Goal: Information Seeking & Learning: Learn about a topic

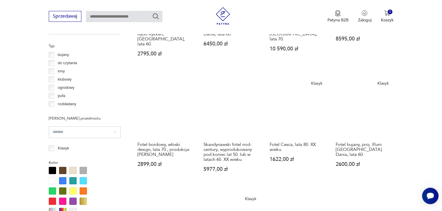
scroll to position [567, 0]
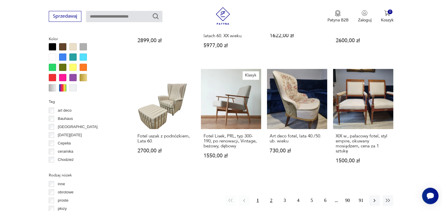
click at [270, 196] on button "2" at bounding box center [271, 201] width 11 height 11
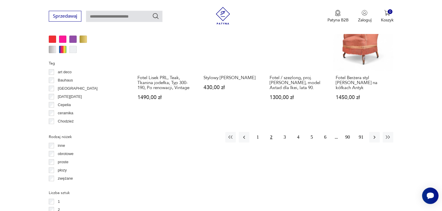
scroll to position [621, 0]
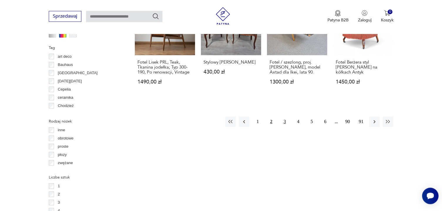
click at [286, 117] on button "3" at bounding box center [284, 122] width 11 height 11
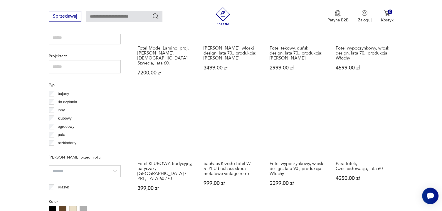
scroll to position [528, 0]
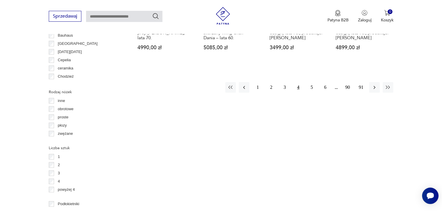
scroll to position [652, 0]
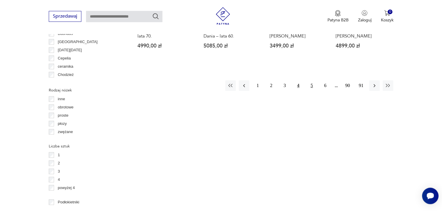
click at [310, 80] on button "5" at bounding box center [311, 85] width 11 height 11
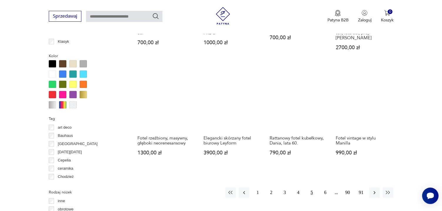
scroll to position [590, 0]
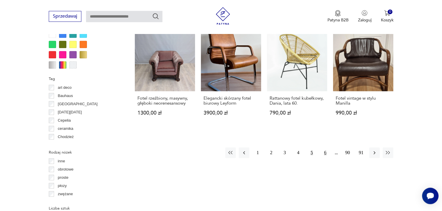
click at [325, 148] on button "6" at bounding box center [325, 153] width 11 height 11
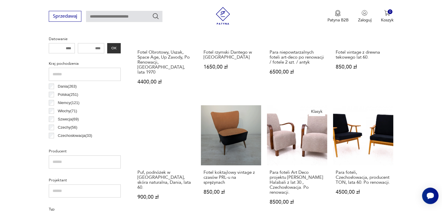
scroll to position [280, 0]
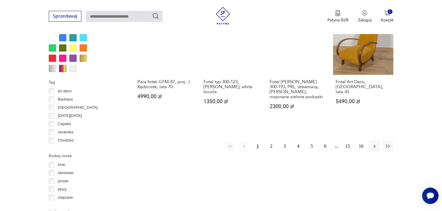
scroll to position [590, 0]
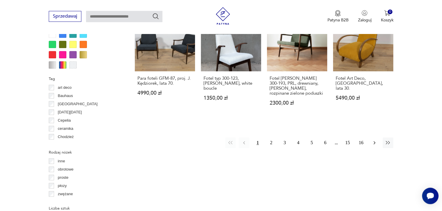
click at [375, 140] on icon "button" at bounding box center [375, 143] width 6 height 6
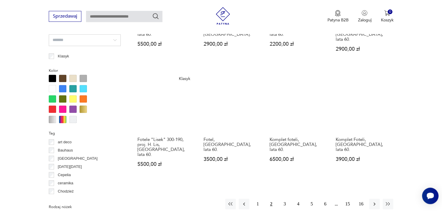
scroll to position [559, 0]
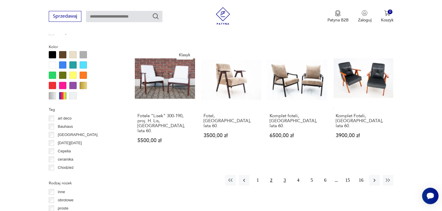
click at [284, 175] on button "3" at bounding box center [284, 180] width 11 height 11
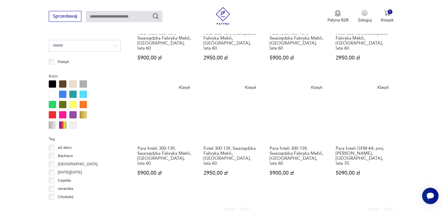
scroll to position [559, 0]
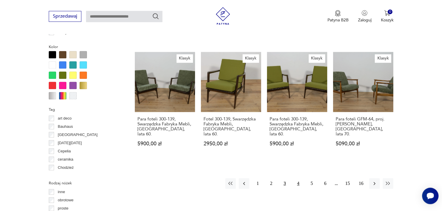
click at [298, 179] on button "4" at bounding box center [298, 184] width 11 height 11
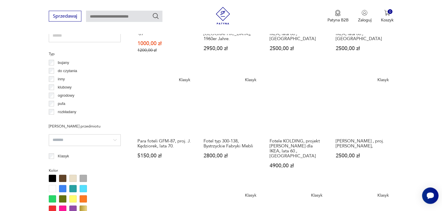
scroll to position [559, 0]
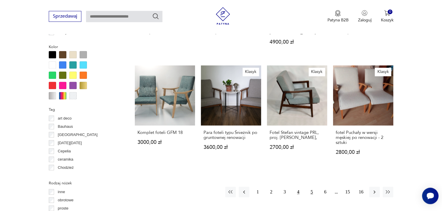
click at [311, 187] on button "5" at bounding box center [311, 192] width 11 height 11
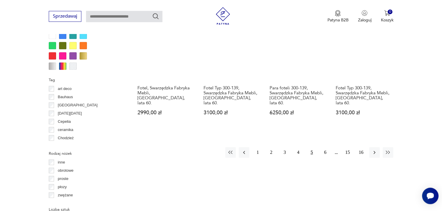
scroll to position [590, 0]
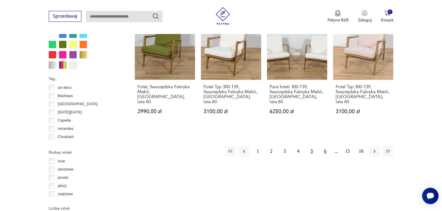
click at [325, 146] on button "6" at bounding box center [325, 151] width 11 height 11
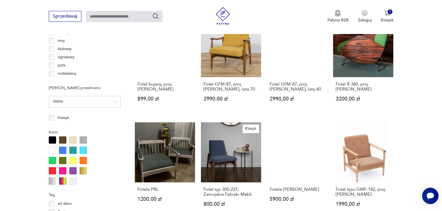
scroll to position [528, 0]
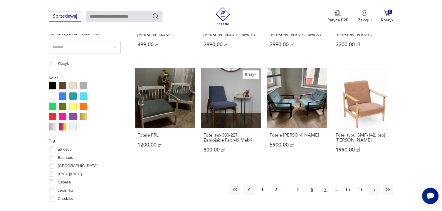
click at [326, 185] on button "7" at bounding box center [325, 190] width 11 height 11
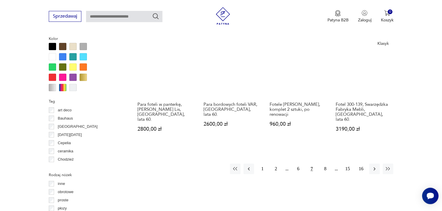
scroll to position [621, 0]
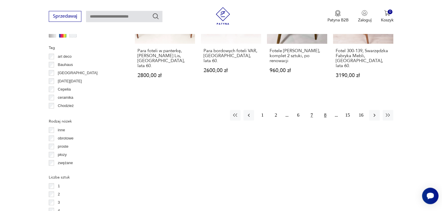
click at [324, 110] on button "8" at bounding box center [325, 115] width 11 height 11
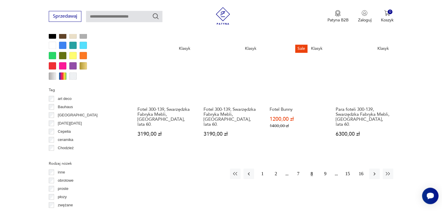
scroll to position [652, 0]
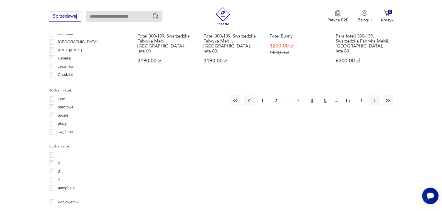
click at [325, 95] on button "9" at bounding box center [325, 100] width 11 height 11
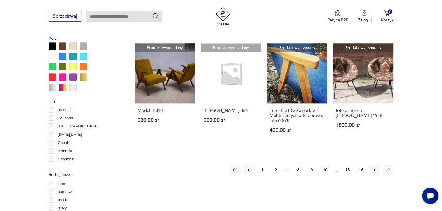
scroll to position [621, 0]
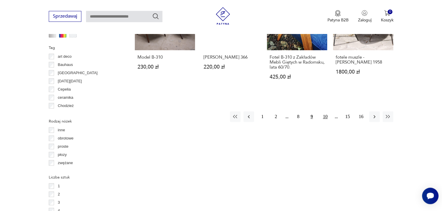
click at [324, 112] on button "10" at bounding box center [325, 117] width 11 height 11
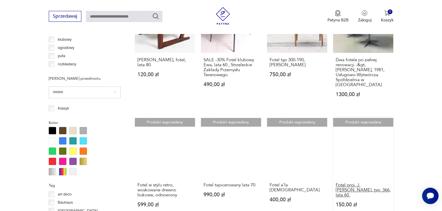
scroll to position [559, 0]
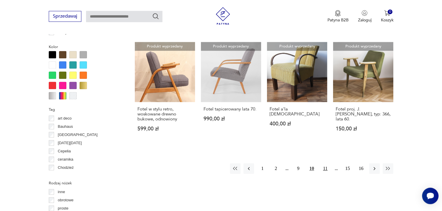
click at [324, 164] on button "11" at bounding box center [325, 169] width 11 height 11
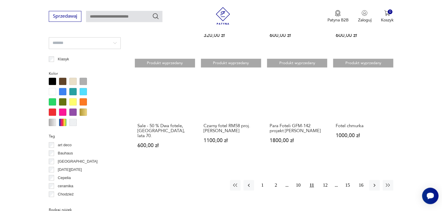
scroll to position [559, 0]
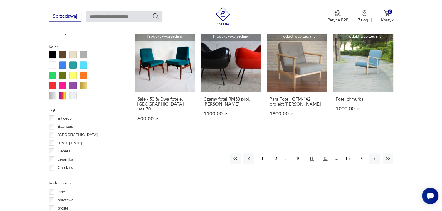
click at [324, 159] on button "12" at bounding box center [325, 159] width 11 height 11
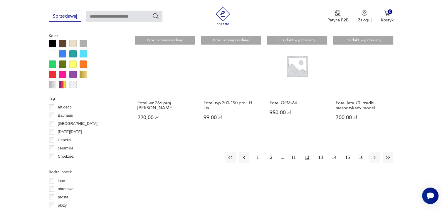
scroll to position [590, 0]
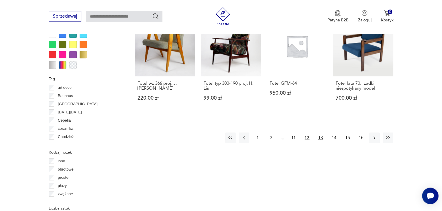
click at [322, 133] on button "13" at bounding box center [320, 138] width 11 height 11
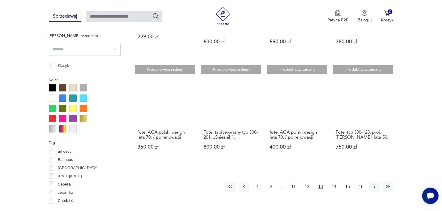
scroll to position [528, 0]
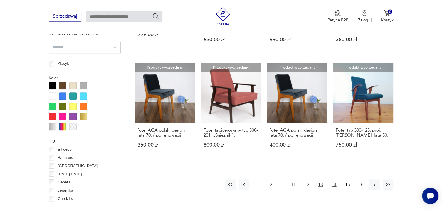
click at [335, 180] on button "14" at bounding box center [334, 185] width 11 height 11
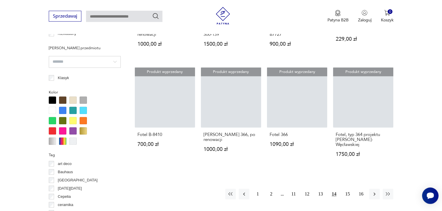
scroll to position [559, 0]
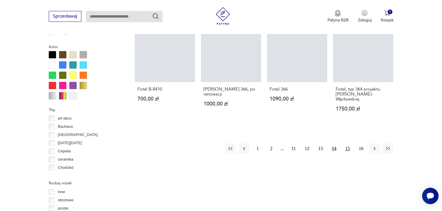
click at [347, 147] on button "15" at bounding box center [347, 149] width 11 height 11
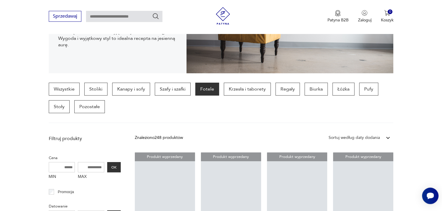
scroll to position [93, 0]
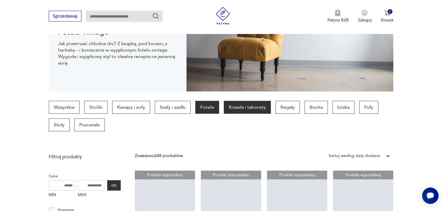
click at [244, 108] on p "Krzesła i taborety" at bounding box center [247, 107] width 47 height 13
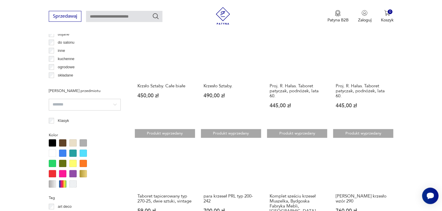
scroll to position [528, 0]
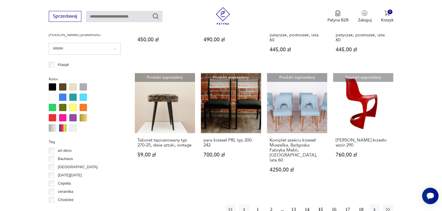
click at [257, 205] on button "1" at bounding box center [257, 210] width 11 height 11
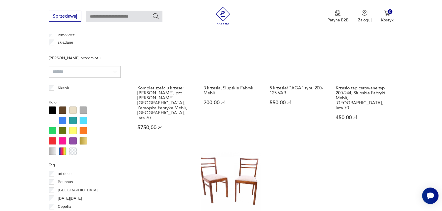
scroll to position [559, 0]
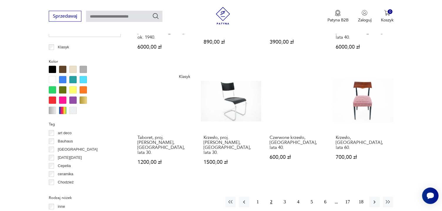
scroll to position [621, 0]
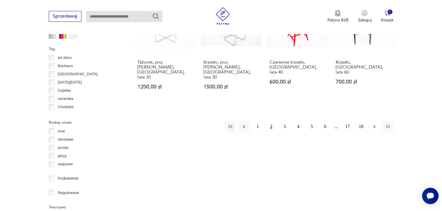
click at [375, 124] on icon "button" at bounding box center [375, 127] width 6 height 6
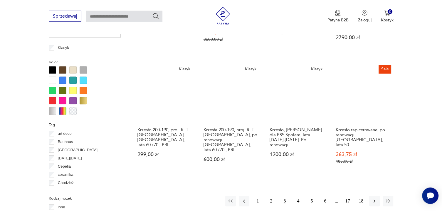
scroll to position [559, 0]
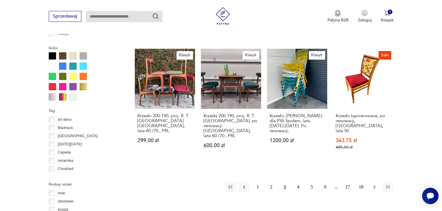
click at [375, 184] on icon "button" at bounding box center [375, 187] width 6 height 6
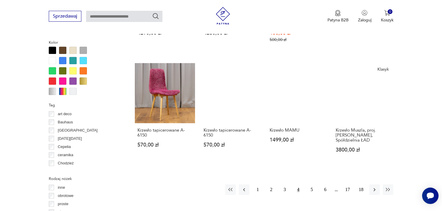
scroll to position [590, 0]
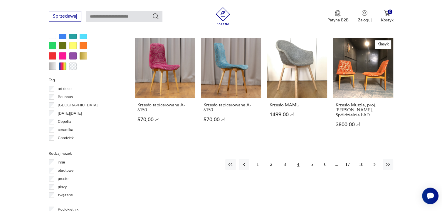
click at [374, 163] on icon "button" at bounding box center [375, 164] width 2 height 3
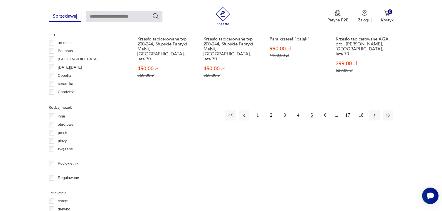
scroll to position [652, 0]
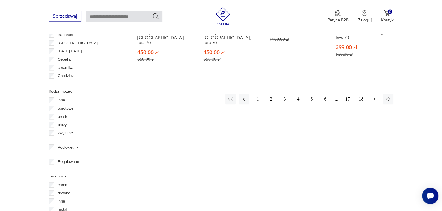
click at [373, 96] on icon "button" at bounding box center [375, 99] width 6 height 6
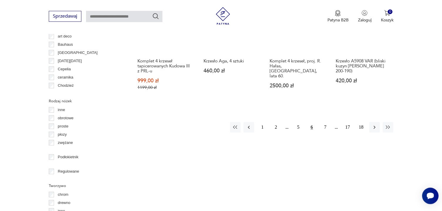
scroll to position [652, 0]
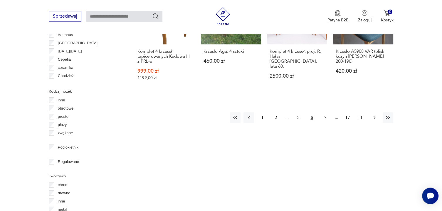
click at [374, 115] on icon "button" at bounding box center [375, 118] width 6 height 6
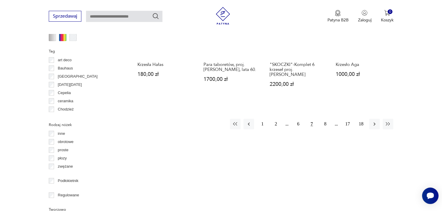
scroll to position [621, 0]
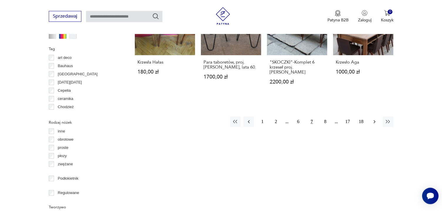
click at [374, 119] on icon "button" at bounding box center [375, 122] width 6 height 6
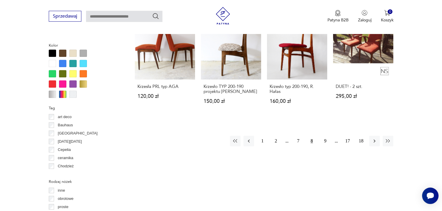
scroll to position [590, 0]
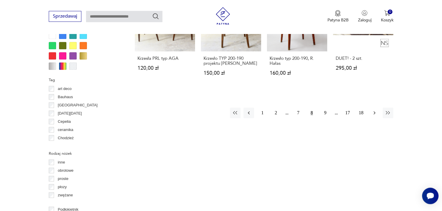
click at [374, 116] on icon "button" at bounding box center [375, 113] width 6 height 6
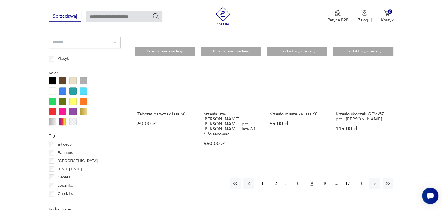
scroll to position [621, 0]
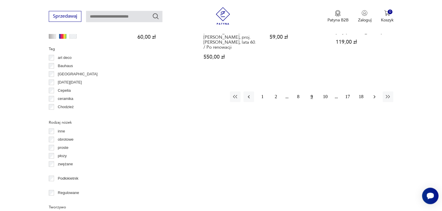
click at [373, 94] on icon "button" at bounding box center [375, 97] width 6 height 6
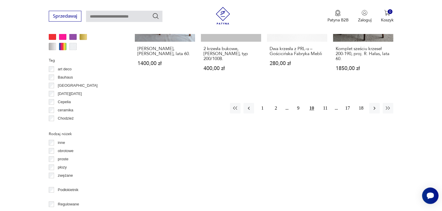
scroll to position [652, 0]
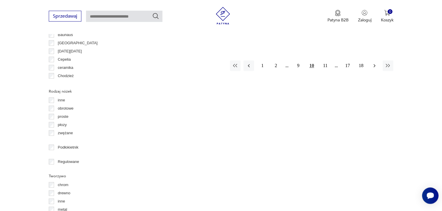
click at [373, 66] on icon "button" at bounding box center [375, 66] width 6 height 6
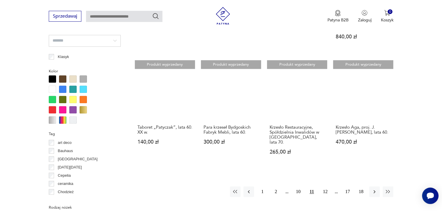
scroll to position [590, 0]
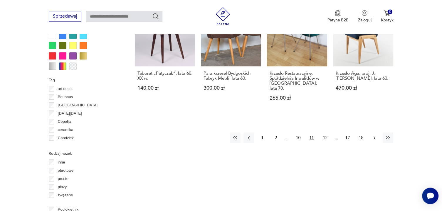
click at [373, 135] on icon "button" at bounding box center [375, 138] width 6 height 6
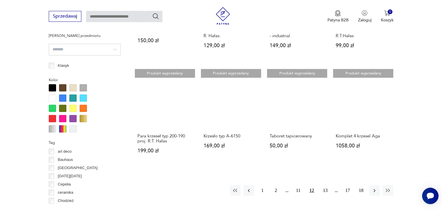
scroll to position [528, 0]
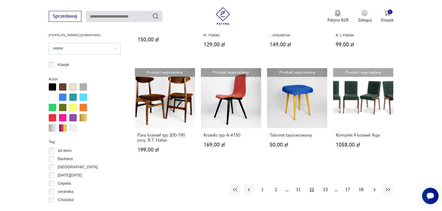
click at [377, 189] on icon "button" at bounding box center [375, 190] width 6 height 6
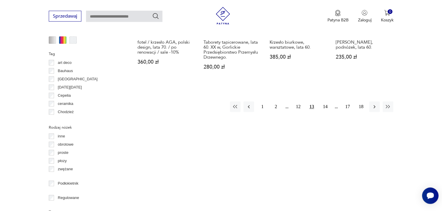
scroll to position [621, 0]
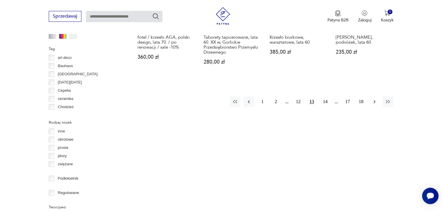
click at [374, 102] on icon "button" at bounding box center [375, 102] width 6 height 6
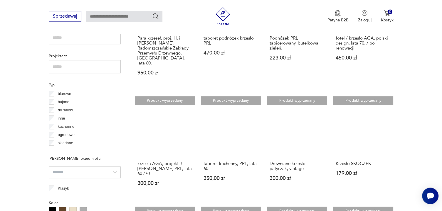
scroll to position [559, 0]
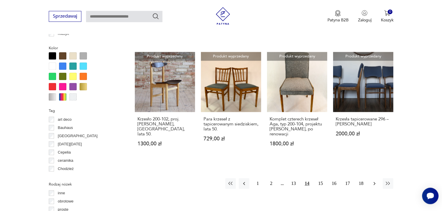
click at [377, 181] on icon "button" at bounding box center [375, 184] width 6 height 6
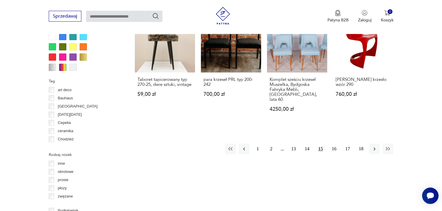
scroll to position [590, 0]
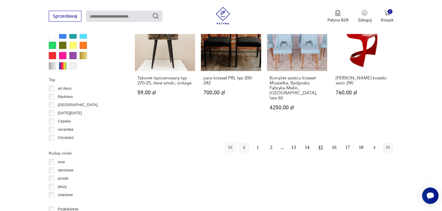
click at [376, 145] on icon "button" at bounding box center [375, 148] width 6 height 6
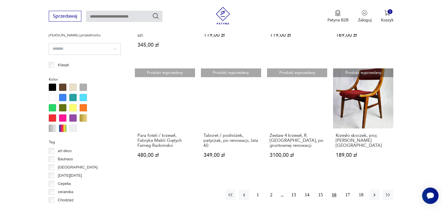
scroll to position [528, 0]
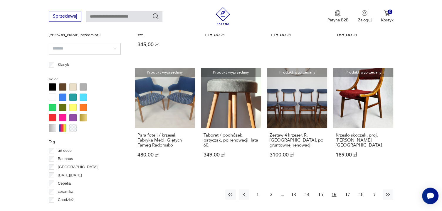
click at [376, 192] on icon "button" at bounding box center [375, 195] width 6 height 6
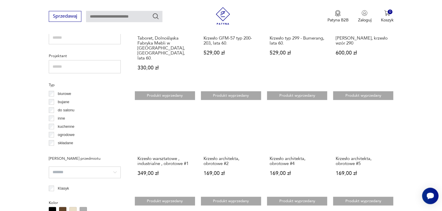
scroll to position [528, 0]
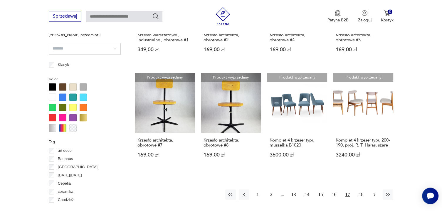
click at [374, 192] on icon "button" at bounding box center [375, 195] width 6 height 6
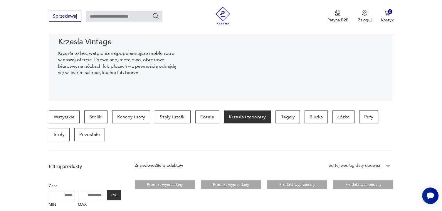
scroll to position [62, 0]
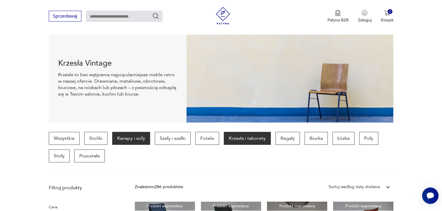
click at [127, 140] on p "Kanapy i sofy" at bounding box center [131, 138] width 38 height 13
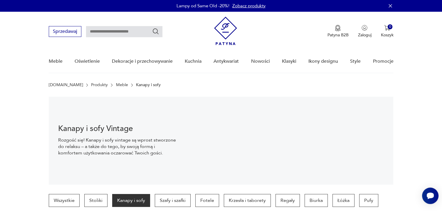
scroll to position [124, 0]
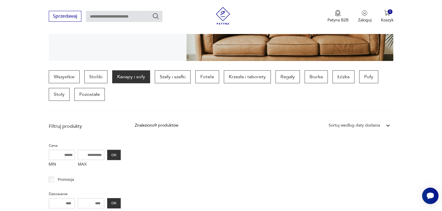
click at [124, 75] on p "Kanapy i sofy" at bounding box center [131, 76] width 38 height 13
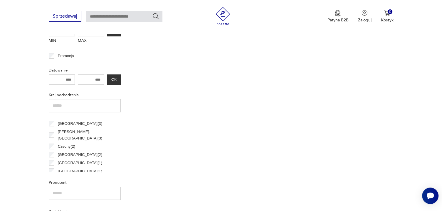
scroll to position [81, 0]
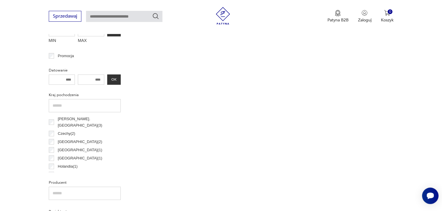
drag, startPoint x: 116, startPoint y: 125, endPoint x: 126, endPoint y: 153, distance: 29.9
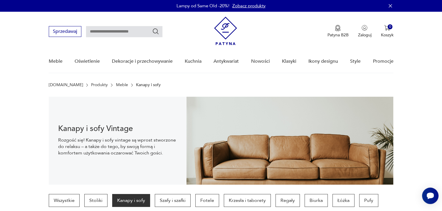
scroll to position [93, 0]
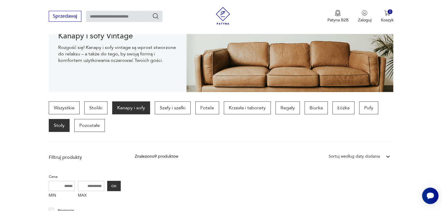
click at [63, 127] on p "Stoły" at bounding box center [59, 125] width 21 height 13
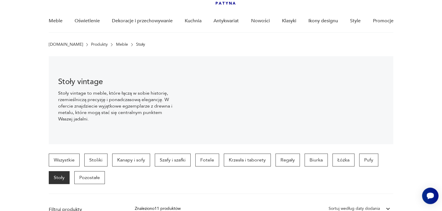
scroll to position [93, 0]
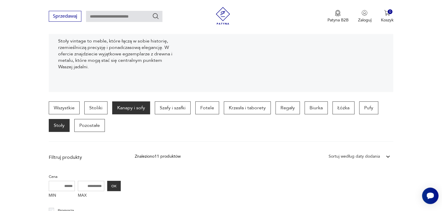
click at [125, 107] on p "Kanapy i sofy" at bounding box center [131, 108] width 38 height 13
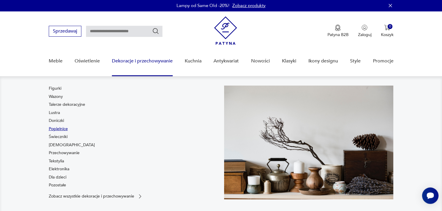
scroll to position [1, 0]
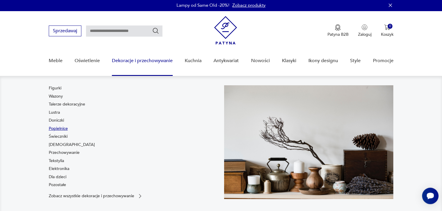
click at [59, 127] on link "Popielnice" at bounding box center [58, 129] width 19 height 6
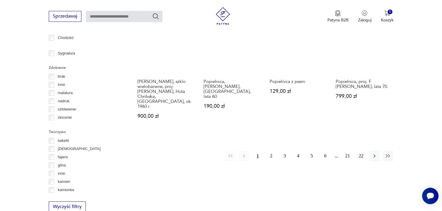
scroll to position [621, 0]
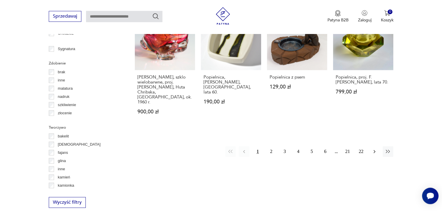
click at [377, 149] on icon "button" at bounding box center [375, 152] width 6 height 6
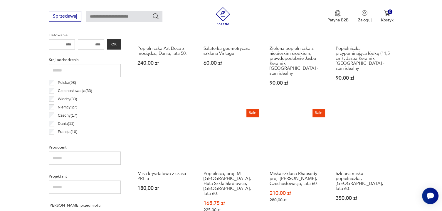
scroll to position [280, 0]
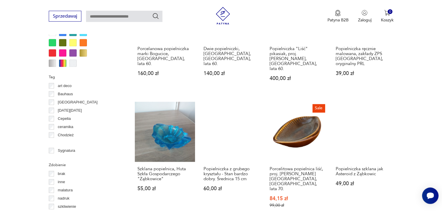
scroll to position [621, 0]
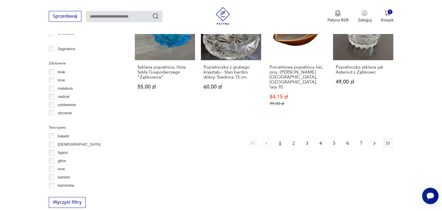
click at [374, 141] on icon "button" at bounding box center [375, 144] width 6 height 6
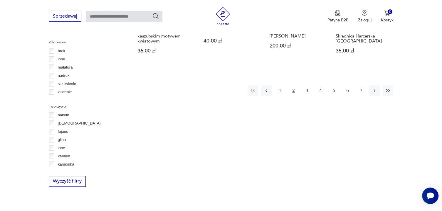
scroll to position [652, 0]
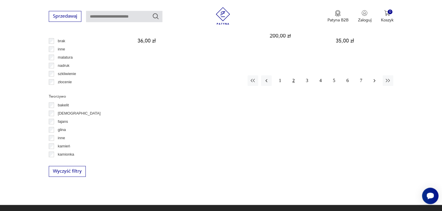
click at [375, 78] on icon "button" at bounding box center [375, 81] width 6 height 6
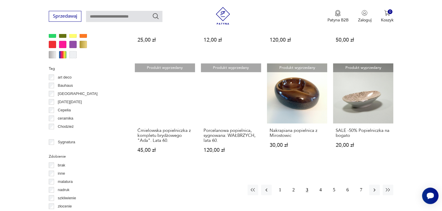
scroll to position [528, 0]
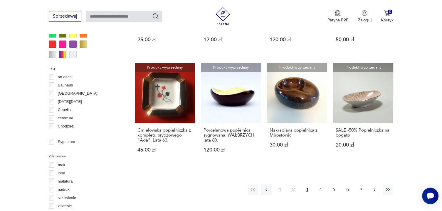
click at [375, 185] on button "button" at bounding box center [374, 190] width 11 height 11
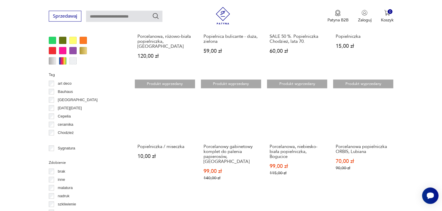
scroll to position [559, 0]
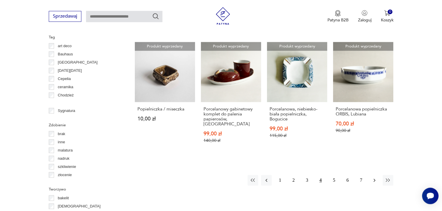
click at [374, 178] on icon "button" at bounding box center [375, 181] width 6 height 6
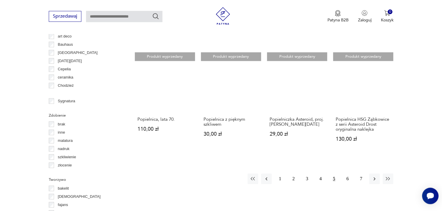
scroll to position [590, 0]
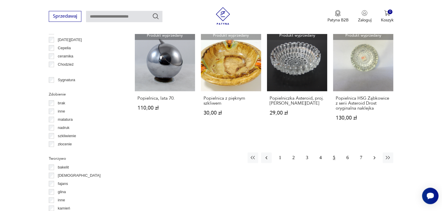
click at [375, 155] on icon "button" at bounding box center [375, 158] width 6 height 6
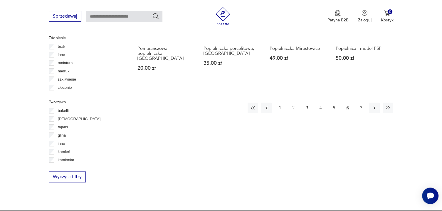
scroll to position [652, 0]
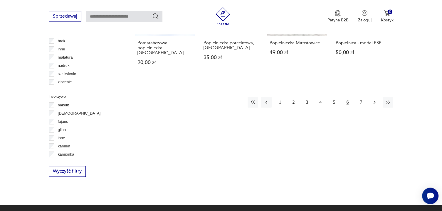
click at [375, 100] on icon "button" at bounding box center [375, 103] width 6 height 6
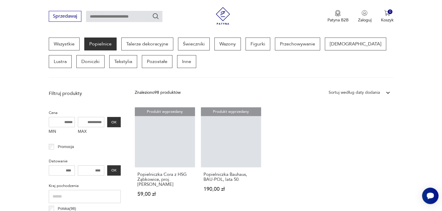
scroll to position [155, 0]
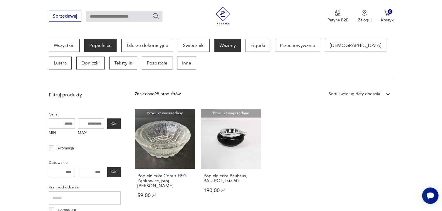
click at [228, 44] on p "Wazony" at bounding box center [227, 45] width 26 height 13
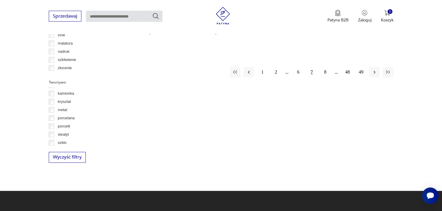
scroll to position [32, 0]
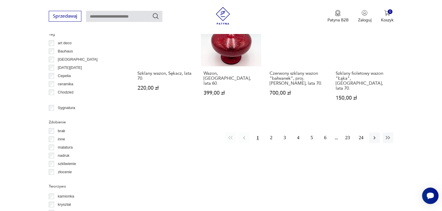
scroll to position [621, 0]
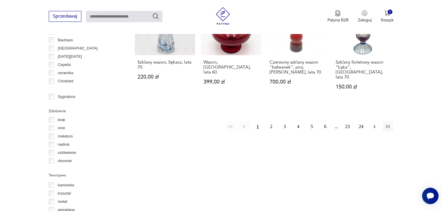
click at [374, 124] on icon "button" at bounding box center [375, 127] width 6 height 6
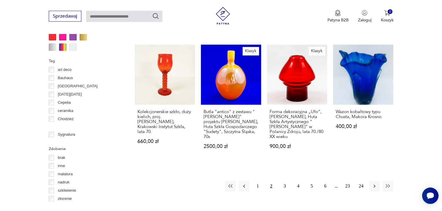
scroll to position [590, 0]
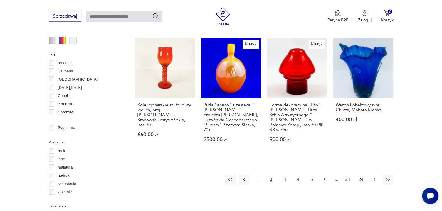
click at [377, 177] on icon "button" at bounding box center [375, 180] width 6 height 6
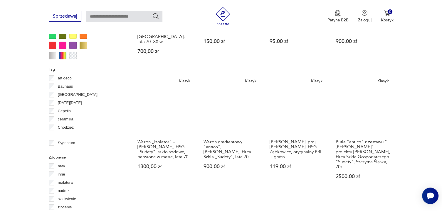
scroll to position [590, 0]
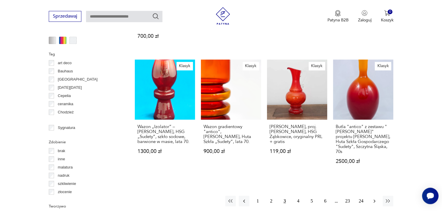
click at [374, 199] on icon "button" at bounding box center [375, 202] width 6 height 6
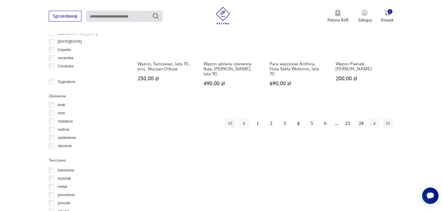
scroll to position [652, 0]
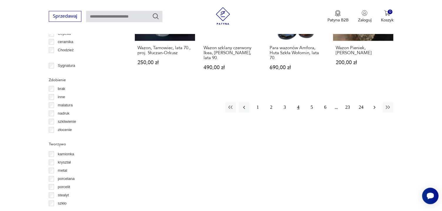
click at [375, 105] on icon "button" at bounding box center [375, 108] width 6 height 6
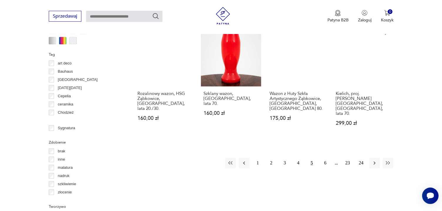
scroll to position [590, 0]
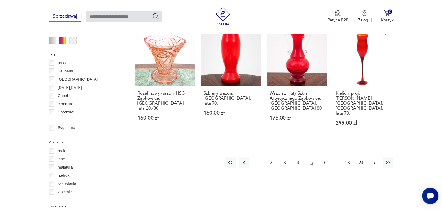
click at [372, 158] on button "button" at bounding box center [374, 163] width 11 height 11
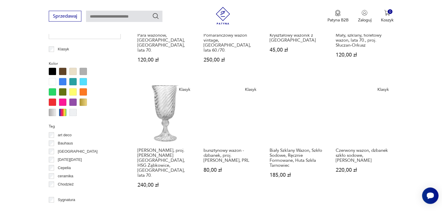
scroll to position [527, 0]
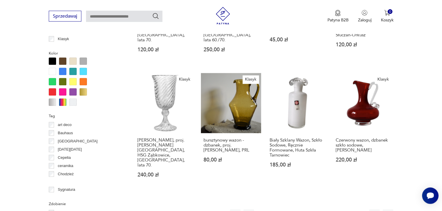
click at [52, 90] on div at bounding box center [52, 92] width 7 height 7
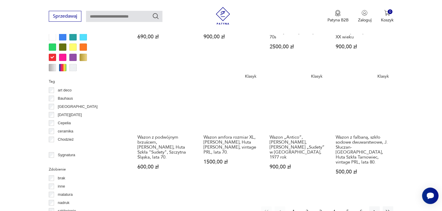
scroll to position [590, 0]
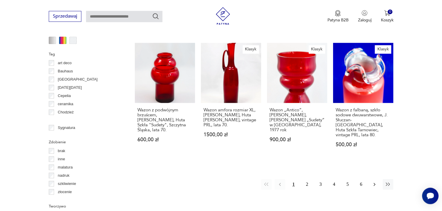
click at [374, 182] on icon "button" at bounding box center [375, 185] width 6 height 6
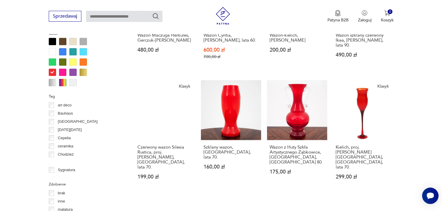
scroll to position [590, 0]
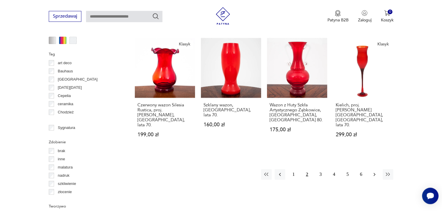
click at [375, 173] on icon "button" at bounding box center [375, 174] width 2 height 3
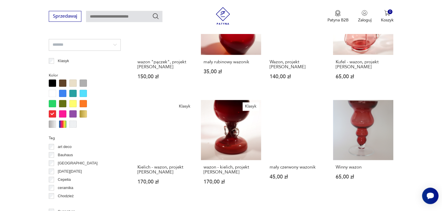
scroll to position [528, 0]
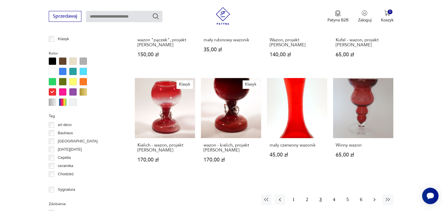
click at [375, 195] on button "button" at bounding box center [374, 200] width 11 height 11
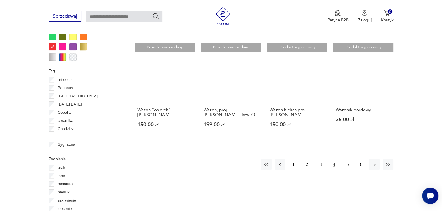
scroll to position [590, 0]
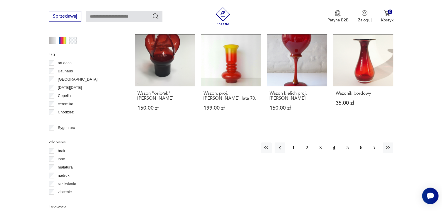
click at [374, 147] on icon "button" at bounding box center [375, 148] width 2 height 3
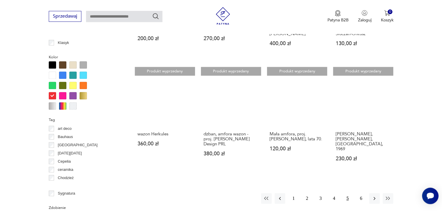
scroll to position [590, 0]
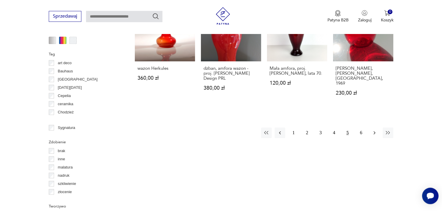
click at [373, 128] on button "button" at bounding box center [374, 133] width 11 height 11
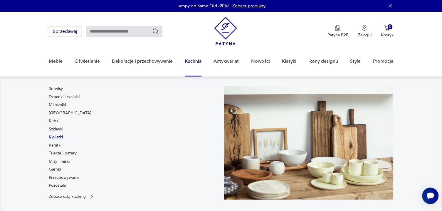
click at [55, 139] on link "Kieliszki" at bounding box center [56, 138] width 14 height 6
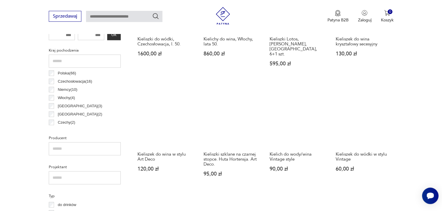
scroll to position [311, 0]
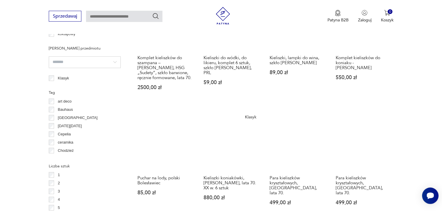
scroll to position [559, 0]
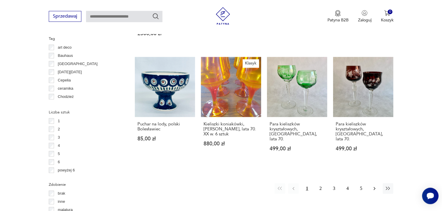
click at [376, 186] on icon "button" at bounding box center [375, 189] width 6 height 6
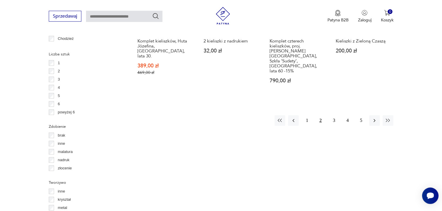
scroll to position [621, 0]
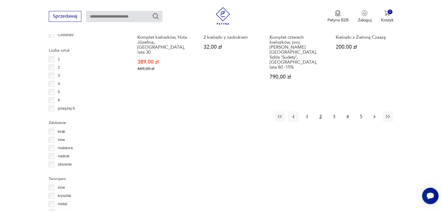
click at [374, 115] on icon "button" at bounding box center [375, 116] width 2 height 3
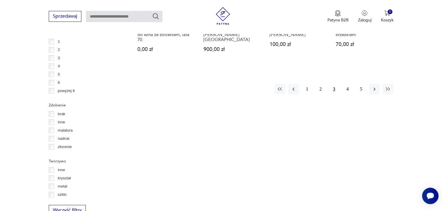
scroll to position [652, 0]
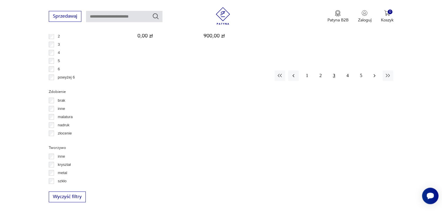
click at [372, 75] on icon "button" at bounding box center [375, 76] width 6 height 6
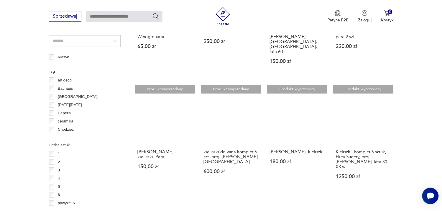
scroll to position [528, 0]
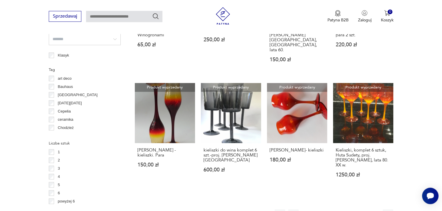
click at [375, 211] on icon "button" at bounding box center [375, 215] width 2 height 3
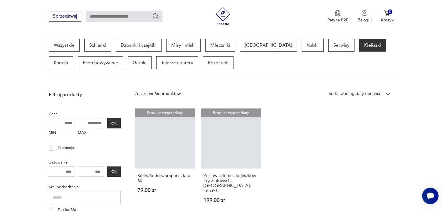
scroll to position [155, 0]
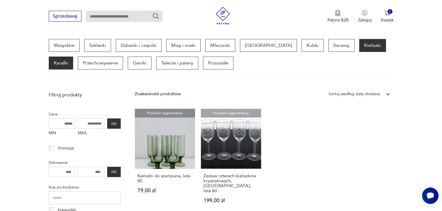
click at [73, 57] on p "Karafki" at bounding box center [61, 63] width 24 height 13
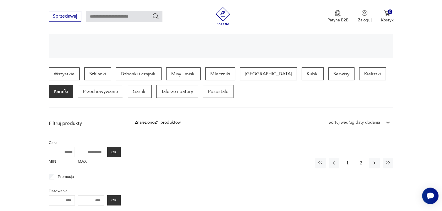
scroll to position [125, 0]
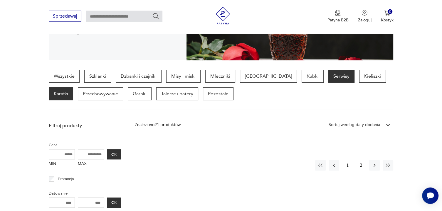
click at [328, 75] on p "Serwisy" at bounding box center [341, 76] width 26 height 13
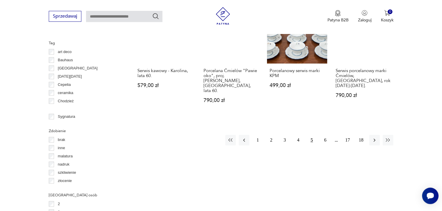
scroll to position [621, 0]
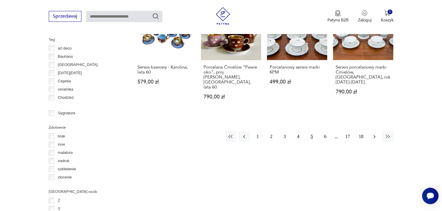
click at [375, 134] on icon "button" at bounding box center [375, 137] width 6 height 6
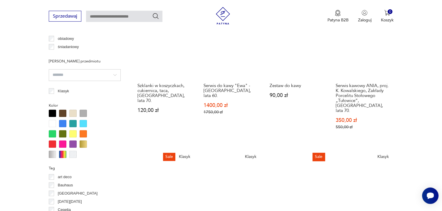
scroll to position [559, 0]
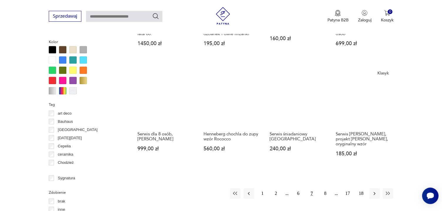
scroll to position [559, 0]
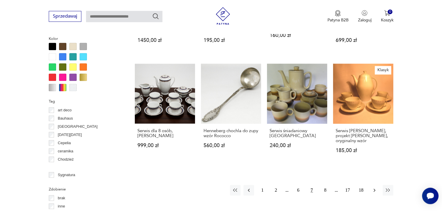
click at [374, 188] on icon "button" at bounding box center [375, 191] width 6 height 6
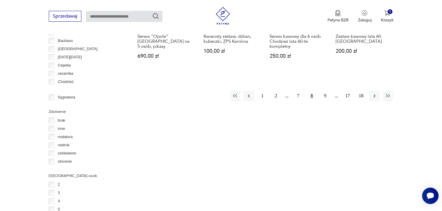
scroll to position [652, 0]
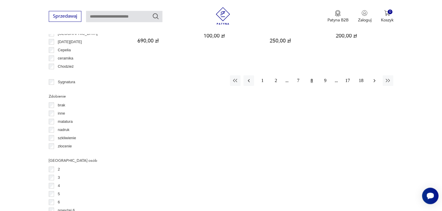
click at [377, 78] on icon "button" at bounding box center [375, 81] width 6 height 6
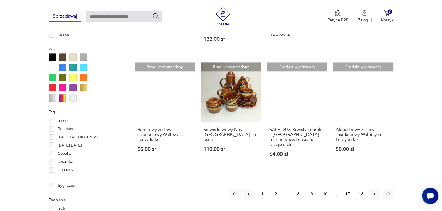
scroll to position [559, 0]
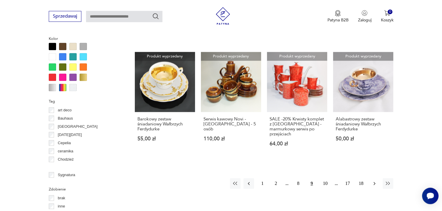
click at [375, 181] on icon "button" at bounding box center [375, 184] width 6 height 6
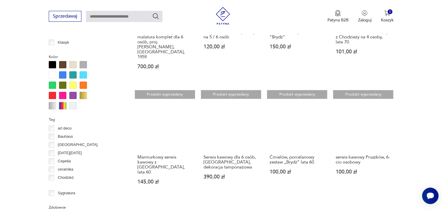
scroll to position [559, 0]
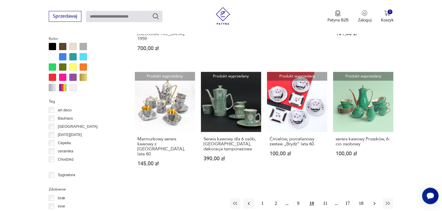
click at [374, 201] on icon "button" at bounding box center [375, 204] width 6 height 6
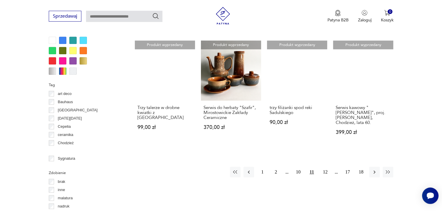
scroll to position [590, 0]
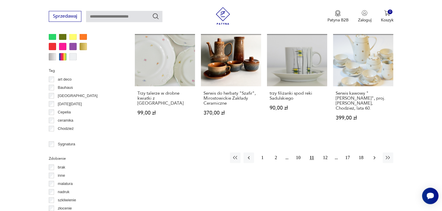
click at [374, 155] on icon "button" at bounding box center [375, 158] width 6 height 6
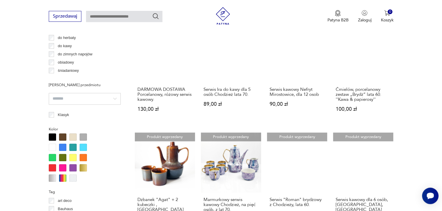
scroll to position [528, 0]
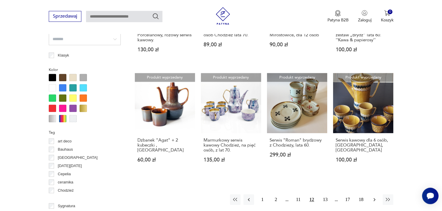
click at [374, 197] on icon "button" at bounding box center [375, 200] width 6 height 6
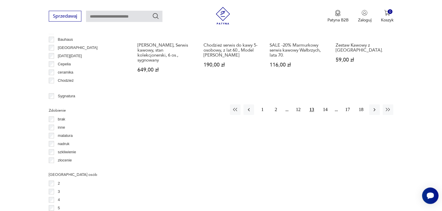
scroll to position [652, 0]
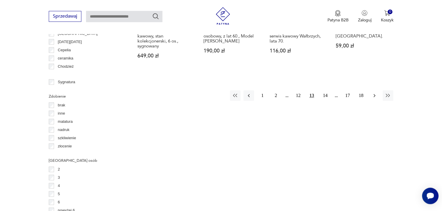
click at [375, 93] on icon "button" at bounding box center [375, 96] width 6 height 6
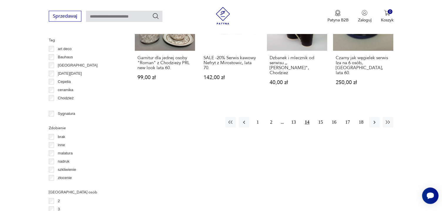
scroll to position [621, 0]
click at [375, 120] on icon "button" at bounding box center [375, 121] width 2 height 3
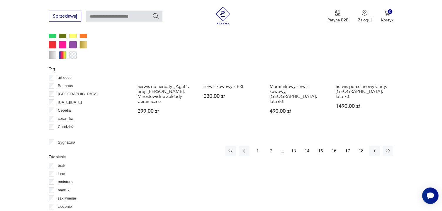
scroll to position [590, 0]
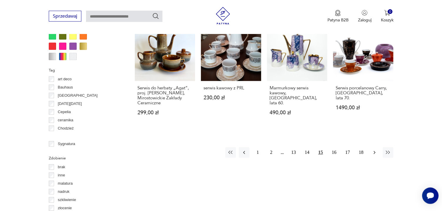
click at [375, 152] on icon "button" at bounding box center [375, 153] width 2 height 3
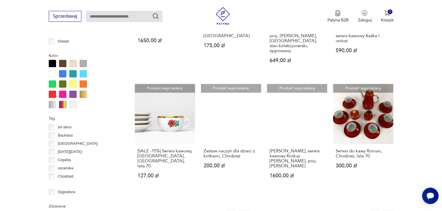
scroll to position [559, 0]
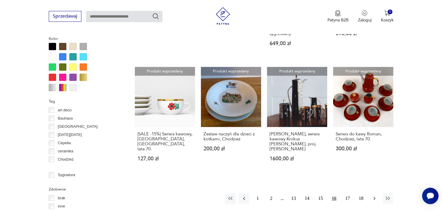
click at [375, 196] on icon "button" at bounding box center [375, 199] width 6 height 6
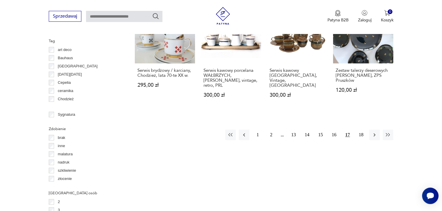
scroll to position [621, 0]
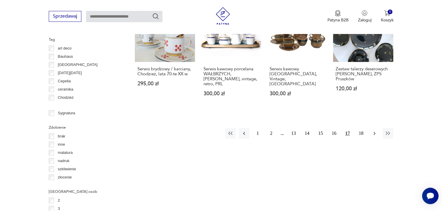
click at [373, 131] on icon "button" at bounding box center [375, 134] width 6 height 6
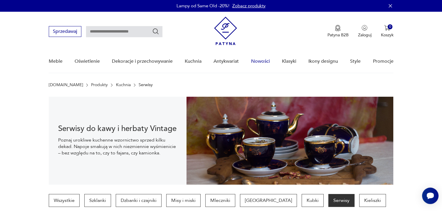
click at [260, 60] on link "Nowości" at bounding box center [260, 61] width 19 height 23
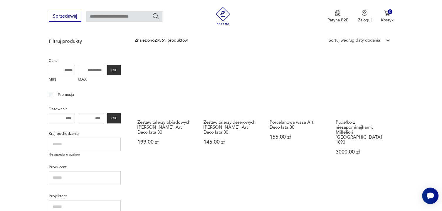
scroll to position [155, 0]
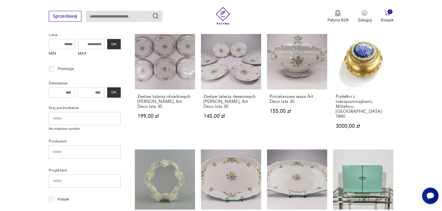
click at [96, 118] on input "text" at bounding box center [85, 118] width 72 height 13
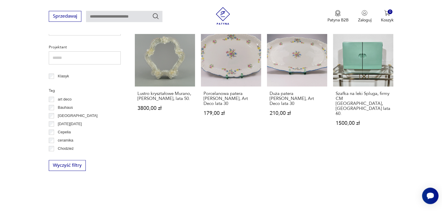
scroll to position [279, 0]
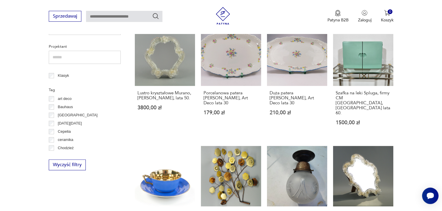
type input "******"
click at [16, 101] on section "Filtruj produkty Cena MIN MAX OK Promocja Datowanie OK Kraj pochodzenia ****** …" at bounding box center [221, 151] width 442 height 532
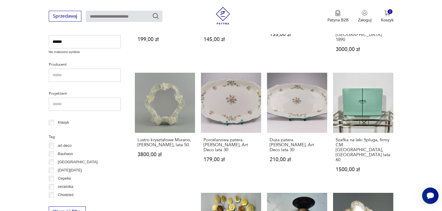
scroll to position [186, 0]
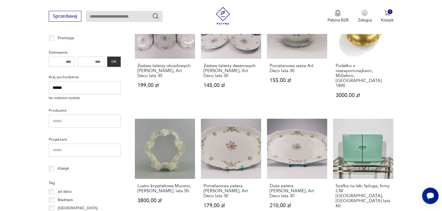
click at [69, 98] on p "Nie znaleziono wyników" at bounding box center [85, 98] width 72 height 5
click at [73, 88] on input "******" at bounding box center [85, 87] width 72 height 13
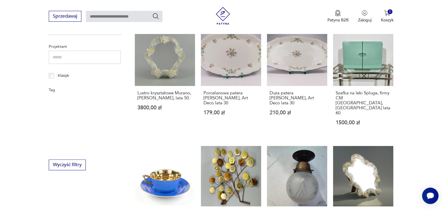
scroll to position [182, 0]
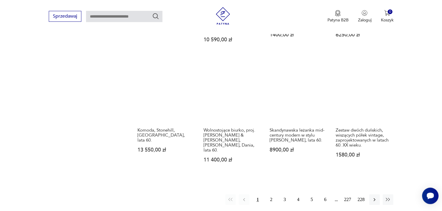
scroll to position [465, 0]
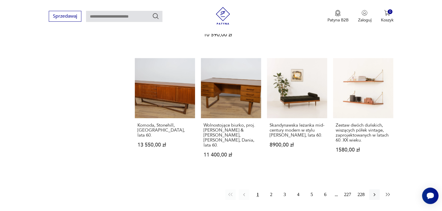
click at [389, 193] on icon "button" at bounding box center [388, 194] width 4 height 3
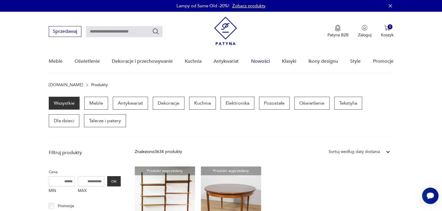
click at [261, 61] on link "Nowości" at bounding box center [260, 61] width 19 height 23
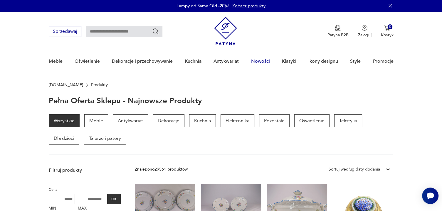
click at [263, 61] on link "Nowości" at bounding box center [260, 61] width 19 height 23
click at [204, 122] on p "Kuchnia" at bounding box center [202, 121] width 27 height 13
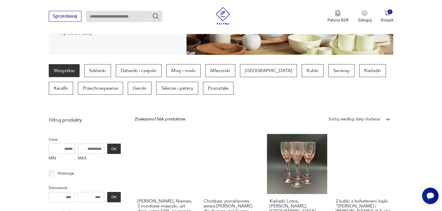
scroll to position [125, 0]
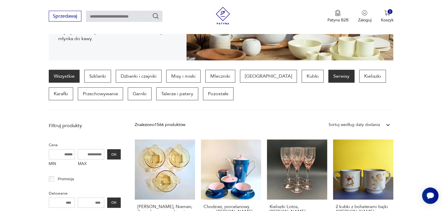
drag, startPoint x: 306, startPoint y: 75, endPoint x: 449, endPoint y: 147, distance: 159.2
click at [73, 88] on p "Karafki" at bounding box center [61, 94] width 24 height 13
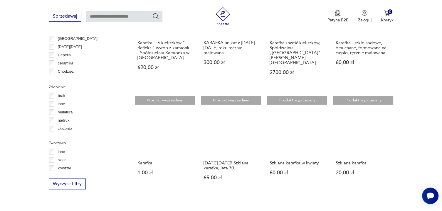
scroll to position [528, 0]
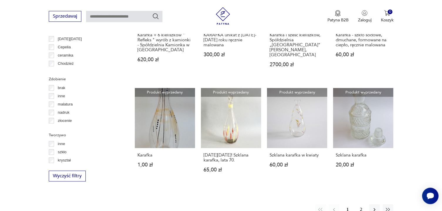
click at [361, 205] on button "2" at bounding box center [361, 210] width 11 height 11
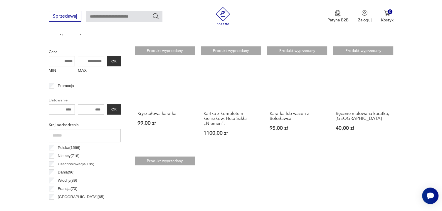
scroll to position [155, 0]
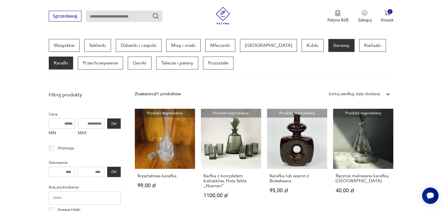
click at [328, 46] on p "Serwisy" at bounding box center [341, 45] width 26 height 13
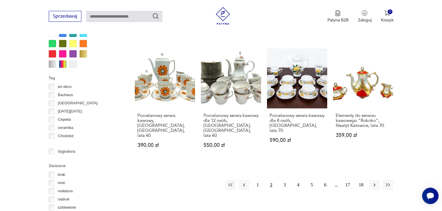
scroll to position [590, 0]
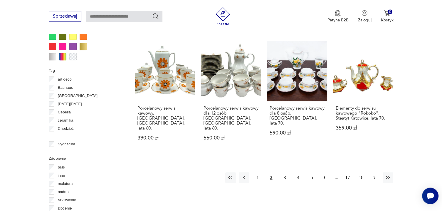
click at [374, 175] on icon "button" at bounding box center [375, 178] width 6 height 6
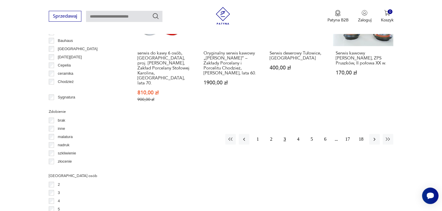
scroll to position [652, 0]
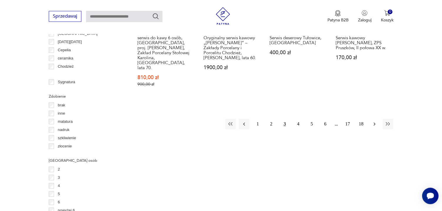
click at [374, 121] on icon "button" at bounding box center [375, 124] width 6 height 6
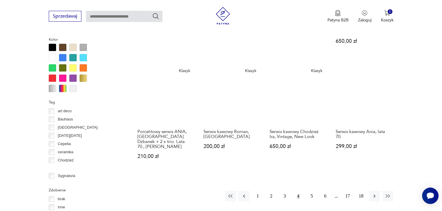
scroll to position [621, 0]
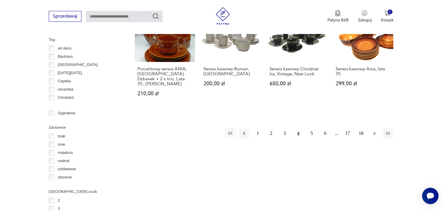
click at [373, 131] on icon "button" at bounding box center [375, 134] width 6 height 6
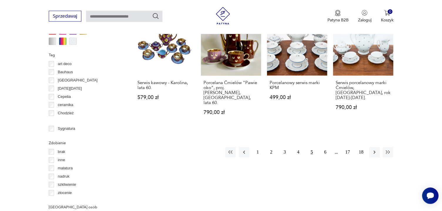
scroll to position [621, 0]
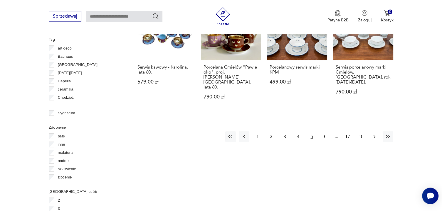
click at [372, 134] on icon "button" at bounding box center [375, 137] width 6 height 6
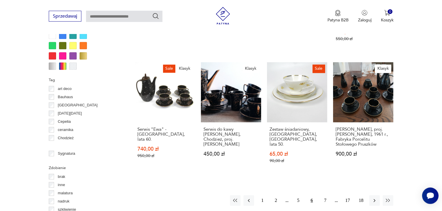
scroll to position [590, 0]
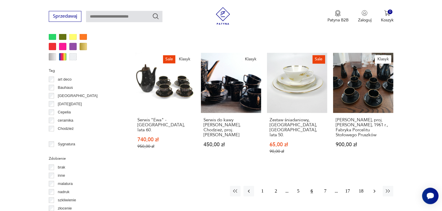
click at [372, 189] on icon "button" at bounding box center [375, 192] width 6 height 6
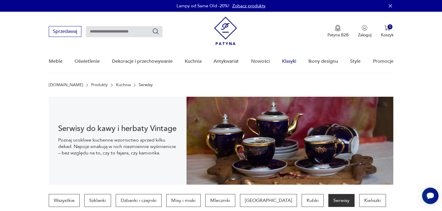
click at [290, 62] on link "Klasyki" at bounding box center [289, 61] width 14 height 23
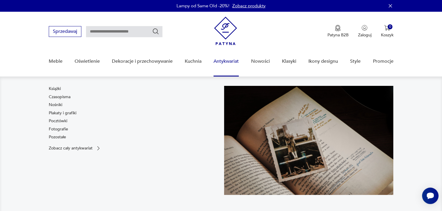
click at [222, 59] on link "Antykwariat" at bounding box center [226, 61] width 25 height 23
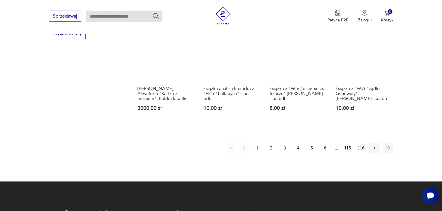
scroll to position [585, 0]
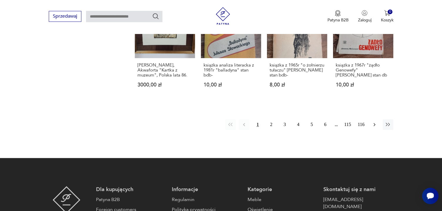
click at [375, 125] on icon "button" at bounding box center [375, 125] width 6 height 6
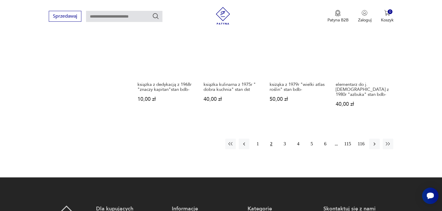
scroll to position [603, 0]
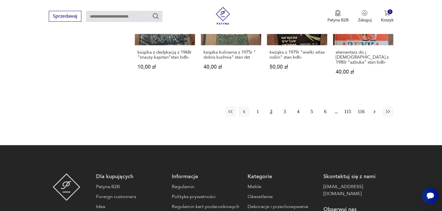
click at [376, 114] on icon "button" at bounding box center [375, 112] width 6 height 6
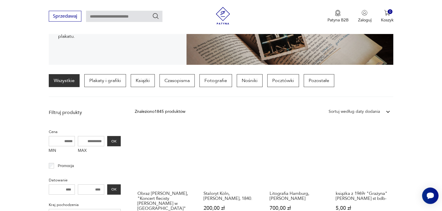
scroll to position [107, 0]
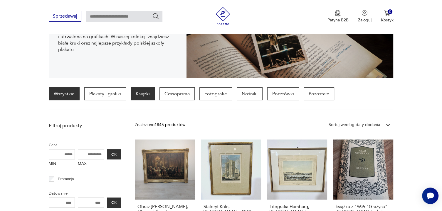
click at [138, 91] on p "Książki" at bounding box center [143, 94] width 24 height 13
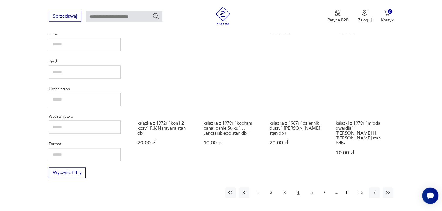
scroll to position [541, 0]
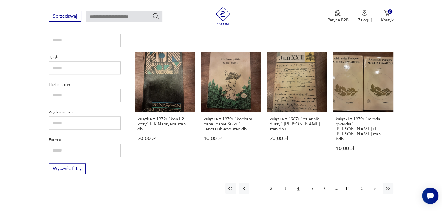
click at [376, 186] on icon "button" at bounding box center [375, 189] width 6 height 6
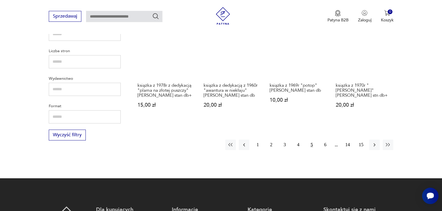
scroll to position [603, 0]
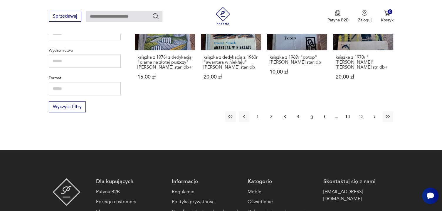
click at [373, 114] on icon "button" at bounding box center [375, 117] width 6 height 6
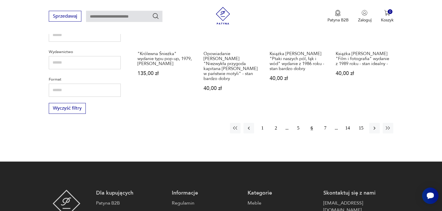
scroll to position [603, 0]
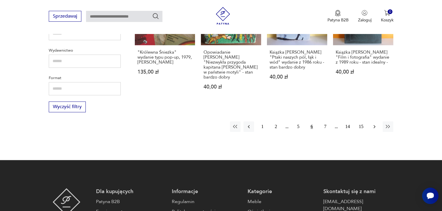
click at [374, 124] on icon "button" at bounding box center [375, 127] width 6 height 6
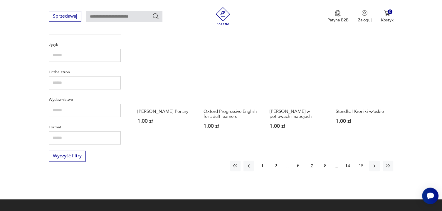
scroll to position [572, 0]
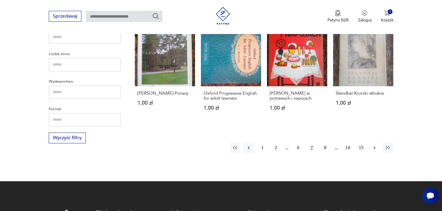
click at [374, 145] on icon "button" at bounding box center [375, 148] width 6 height 6
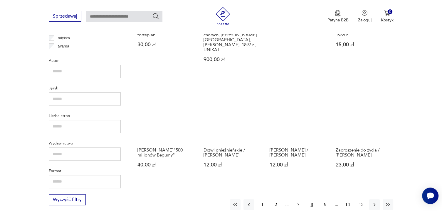
scroll to position [603, 0]
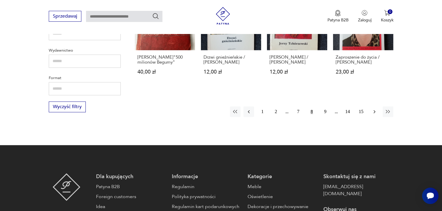
click at [374, 109] on icon "button" at bounding box center [375, 112] width 6 height 6
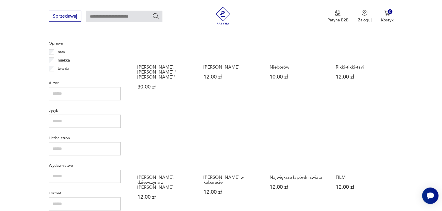
scroll to position [510, 0]
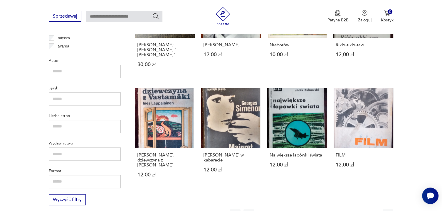
click at [373, 211] on icon "button" at bounding box center [375, 215] width 6 height 6
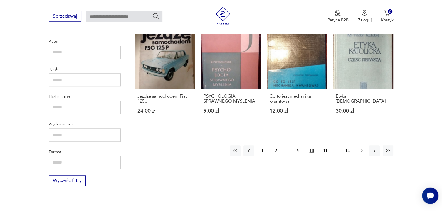
scroll to position [541, 0]
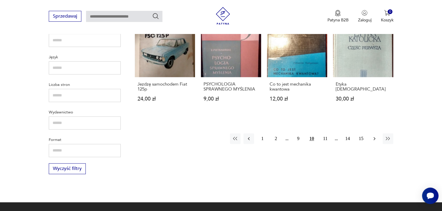
click at [374, 139] on icon "button" at bounding box center [375, 139] width 6 height 6
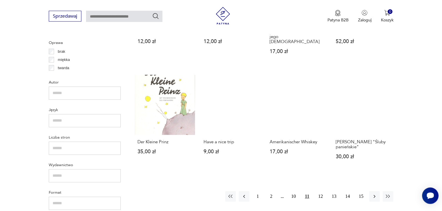
scroll to position [510, 0]
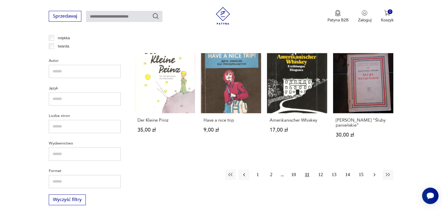
click at [375, 172] on icon "button" at bounding box center [375, 175] width 6 height 6
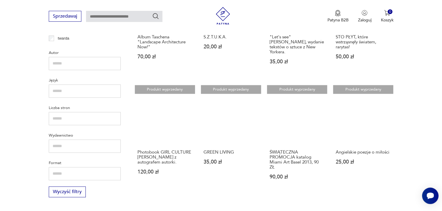
scroll to position [603, 0]
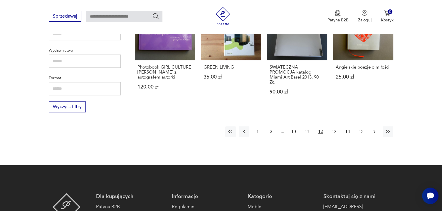
click at [378, 127] on button "button" at bounding box center [374, 132] width 11 height 11
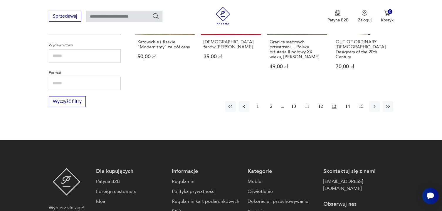
scroll to position [634, 0]
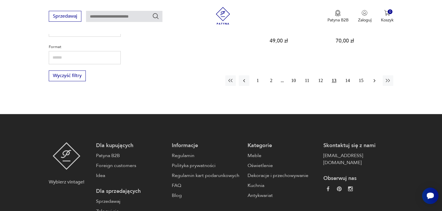
click at [375, 82] on icon "button" at bounding box center [375, 81] width 6 height 6
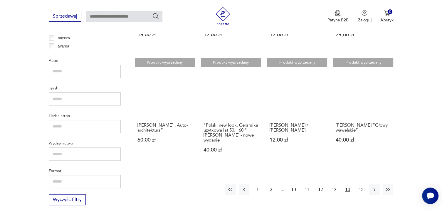
scroll to position [572, 0]
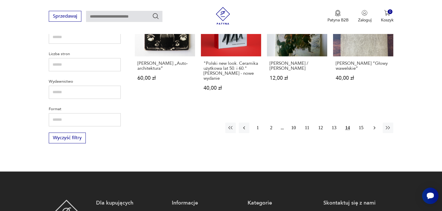
click at [374, 129] on icon "button" at bounding box center [375, 128] width 6 height 6
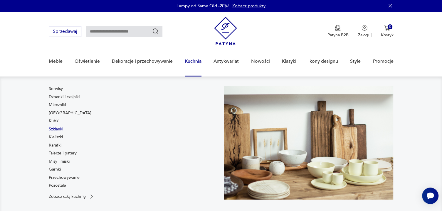
click at [52, 129] on link "Szklanki" at bounding box center [56, 130] width 14 height 6
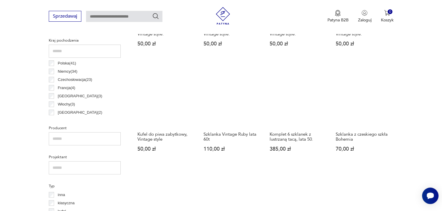
scroll to position [293, 0]
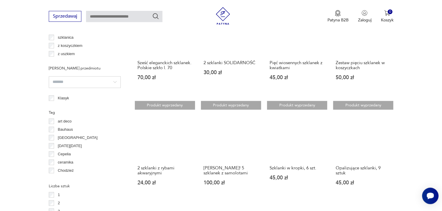
scroll to position [528, 0]
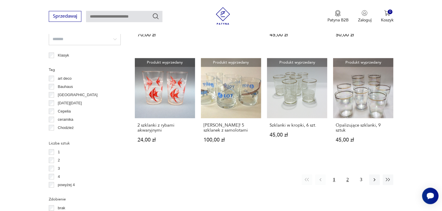
click at [348, 180] on button "2" at bounding box center [347, 180] width 11 height 11
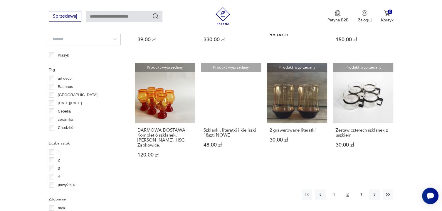
scroll to position [559, 0]
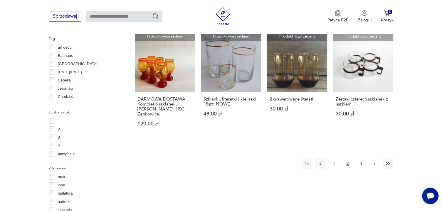
click at [375, 167] on icon "button" at bounding box center [375, 164] width 6 height 6
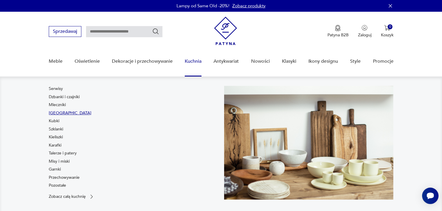
click at [53, 111] on link "Filiżanki" at bounding box center [70, 113] width 43 height 6
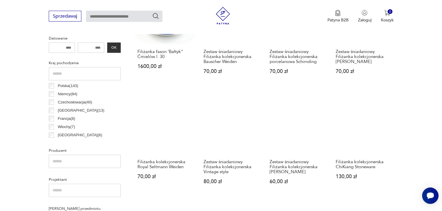
scroll to position [280, 0]
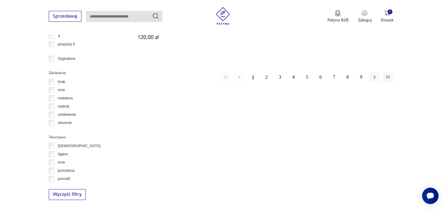
scroll to position [683, 0]
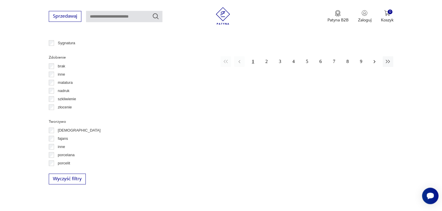
click at [375, 59] on icon "button" at bounding box center [375, 62] width 6 height 6
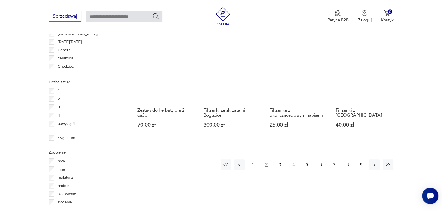
scroll to position [590, 0]
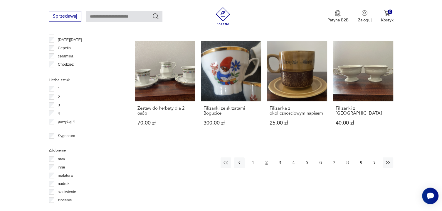
click at [377, 160] on icon "button" at bounding box center [375, 163] width 6 height 6
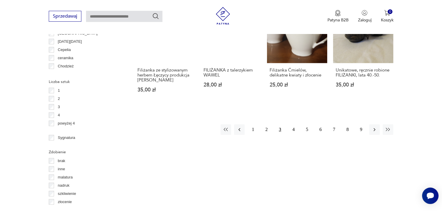
scroll to position [590, 0]
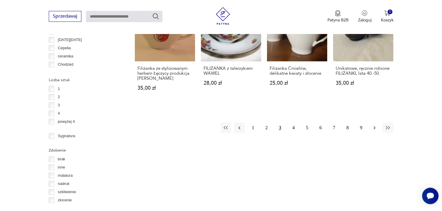
click at [374, 127] on icon "button" at bounding box center [375, 128] width 2 height 3
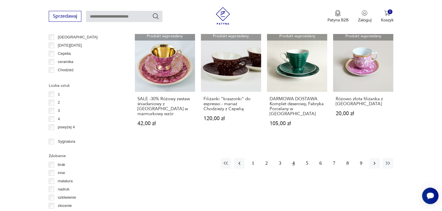
scroll to position [590, 0]
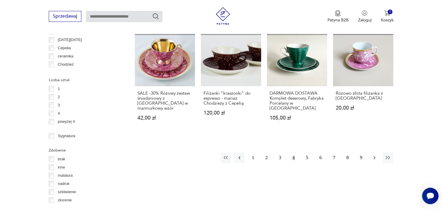
click at [374, 157] on icon "button" at bounding box center [375, 158] width 2 height 3
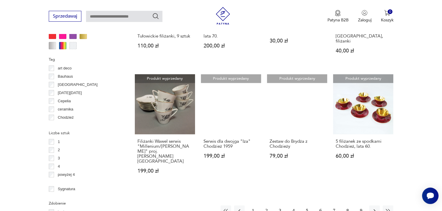
scroll to position [559, 0]
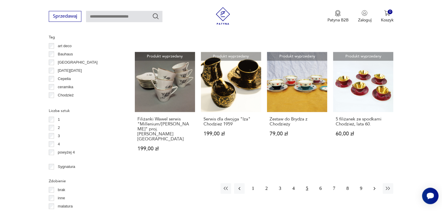
click at [374, 186] on icon "button" at bounding box center [375, 189] width 6 height 6
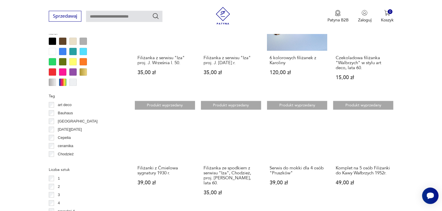
scroll to position [559, 0]
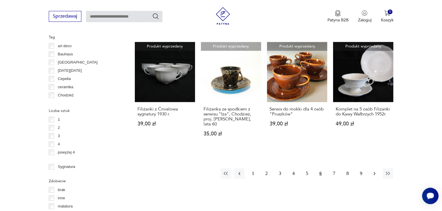
click at [375, 174] on icon "button" at bounding box center [375, 174] width 6 height 6
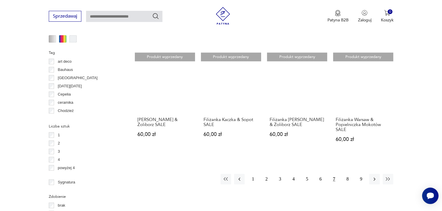
scroll to position [559, 0]
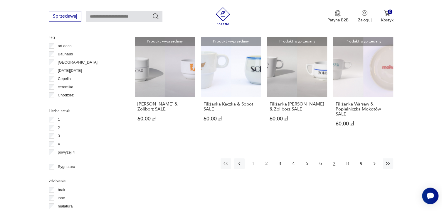
click at [374, 161] on icon "button" at bounding box center [375, 164] width 6 height 6
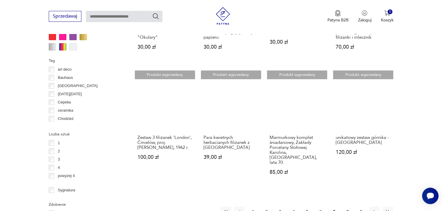
scroll to position [590, 0]
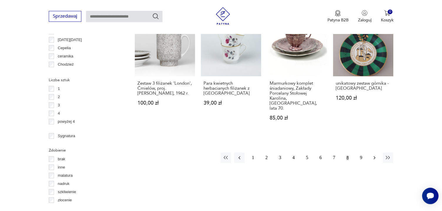
click at [374, 155] on icon "button" at bounding box center [375, 158] width 6 height 6
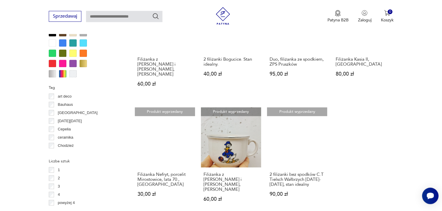
scroll to position [528, 0]
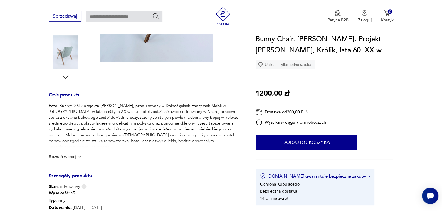
scroll to position [186, 0]
click at [64, 157] on button "Rozwiń więcej" at bounding box center [66, 157] width 34 height 6
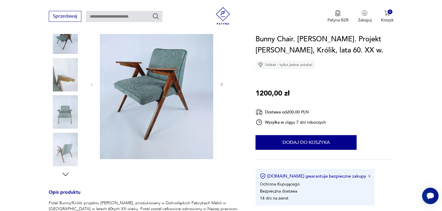
scroll to position [62, 0]
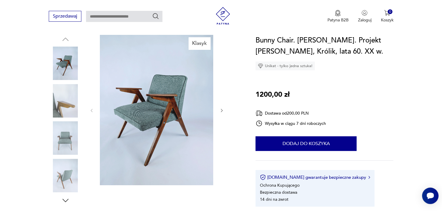
click at [154, 122] on img at bounding box center [156, 110] width 113 height 151
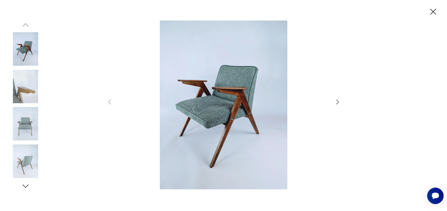
click at [337, 103] on icon "button" at bounding box center [337, 102] width 7 height 7
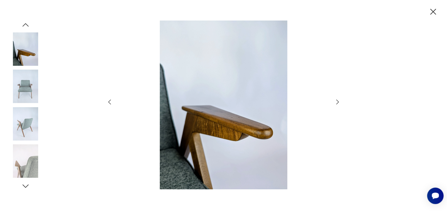
click at [337, 103] on icon "button" at bounding box center [337, 102] width 7 height 7
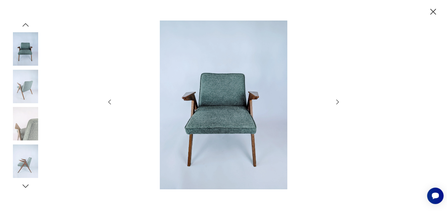
click at [337, 103] on icon "button" at bounding box center [337, 102] width 7 height 7
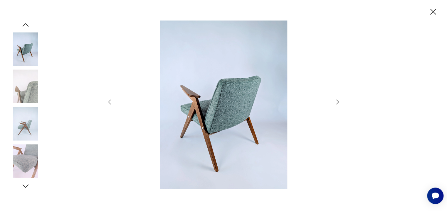
click at [337, 103] on icon "button" at bounding box center [337, 102] width 7 height 7
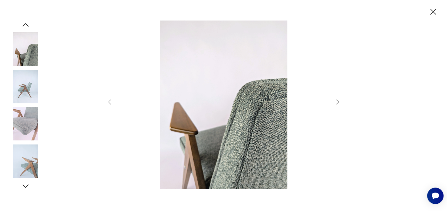
click at [337, 103] on icon "button" at bounding box center [337, 102] width 7 height 7
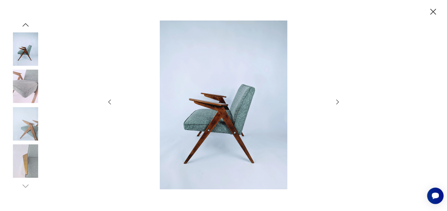
click at [337, 103] on icon "button" at bounding box center [337, 102] width 7 height 7
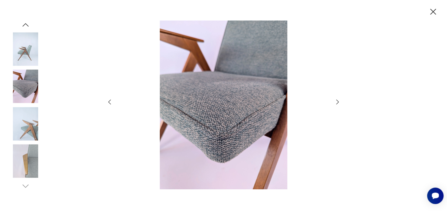
click at [337, 103] on icon "button" at bounding box center [337, 102] width 7 height 7
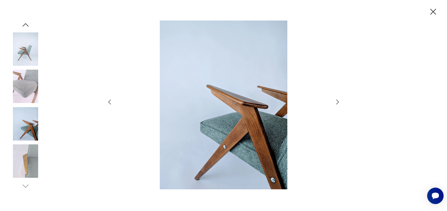
click at [337, 103] on icon "button" at bounding box center [337, 102] width 7 height 7
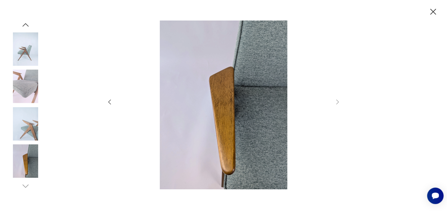
click at [430, 10] on icon "button" at bounding box center [433, 12] width 10 height 10
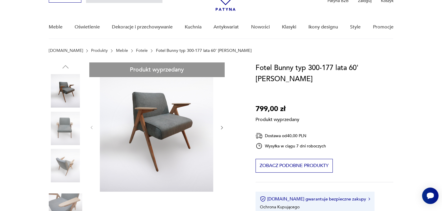
scroll to position [62, 0]
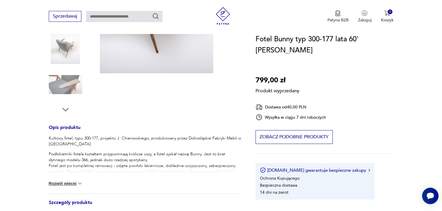
scroll to position [186, 0]
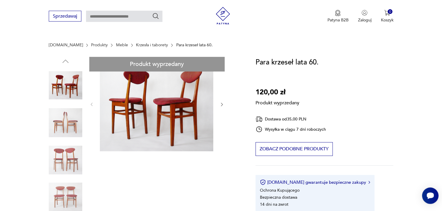
scroll to position [31, 0]
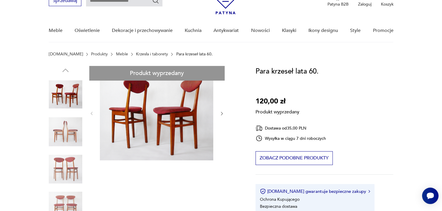
drag, startPoint x: 71, startPoint y: 173, endPoint x: 69, endPoint y: 171, distance: 3.3
drag, startPoint x: 64, startPoint y: 133, endPoint x: 68, endPoint y: 117, distance: 15.7
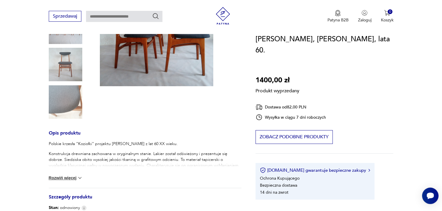
click at [56, 179] on button "Rozwiń więcej" at bounding box center [66, 178] width 34 height 6
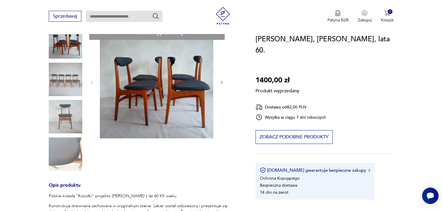
scroll to position [62, 0]
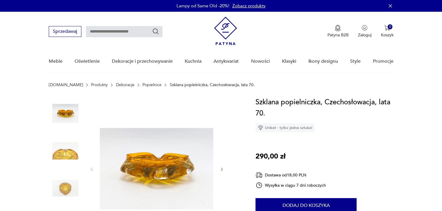
click at [221, 171] on icon "button" at bounding box center [222, 170] width 2 height 4
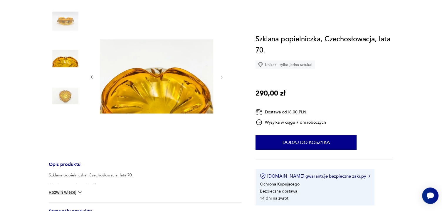
scroll to position [93, 0]
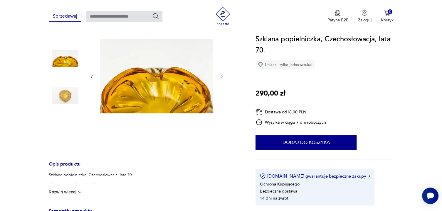
click at [166, 94] on img at bounding box center [156, 76] width 113 height 144
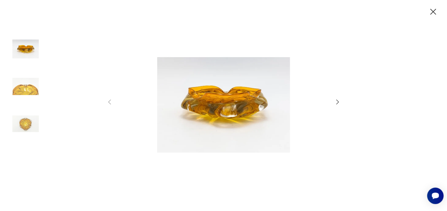
click at [337, 102] on icon "button" at bounding box center [337, 102] width 7 height 7
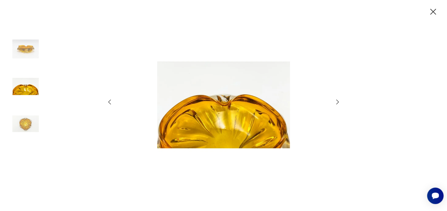
click at [337, 102] on icon "button" at bounding box center [337, 102] width 7 height 7
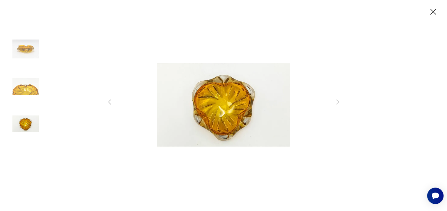
click at [432, 9] on icon "button" at bounding box center [433, 12] width 10 height 10
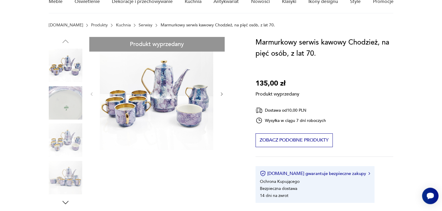
scroll to position [62, 0]
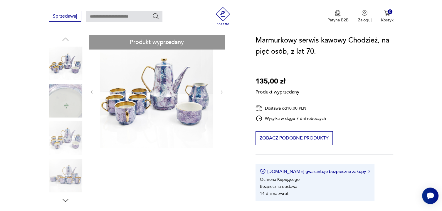
click at [65, 102] on div "Produkt wyprzedany Opis produktu Serwis do kawy z Zakładów Porcelany i Porcelit…" at bounding box center [145, 210] width 193 height 350
click at [68, 174] on div "Produkt wyprzedany Opis produktu Serwis do kawy z Zakładów Porcelany i Porcelit…" at bounding box center [145, 210] width 193 height 350
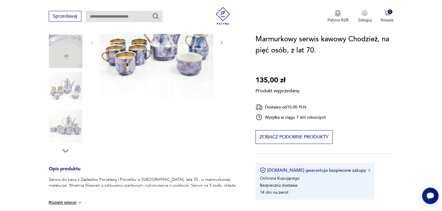
scroll to position [155, 0]
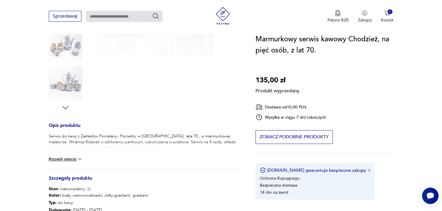
click at [65, 161] on button "Rozwiń więcej" at bounding box center [66, 160] width 34 height 6
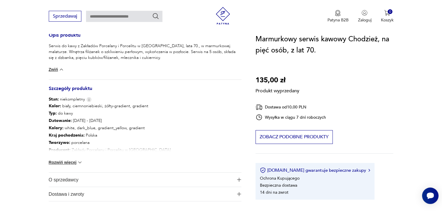
scroll to position [248, 0]
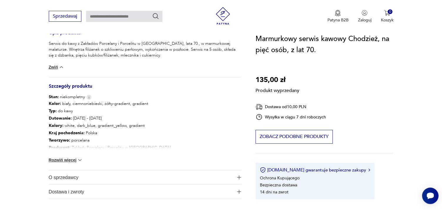
click at [63, 162] on button "Rozwiń więcej" at bounding box center [66, 160] width 34 height 6
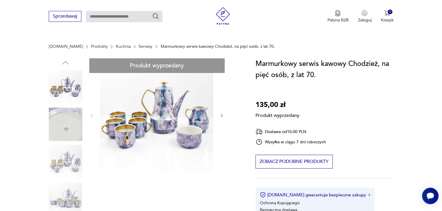
scroll to position [31, 0]
